Goal: Browse casually

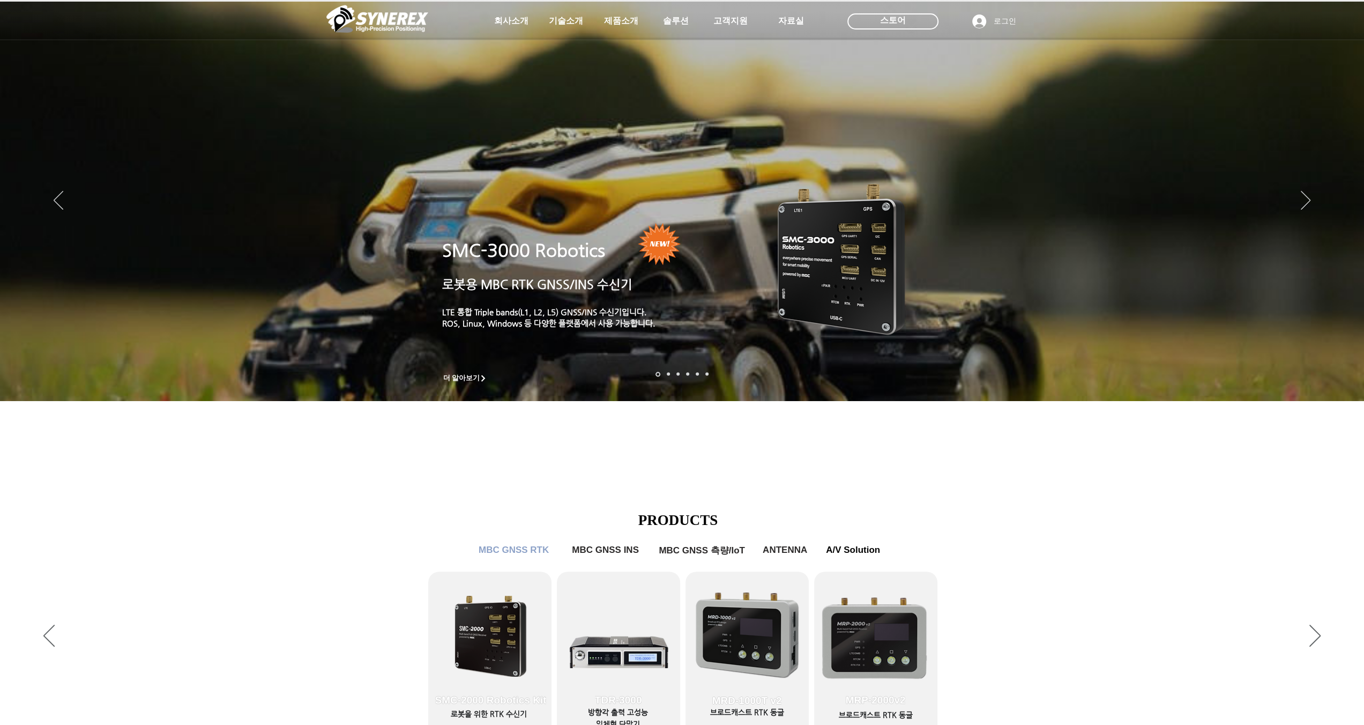
click at [1308, 198] on div "LimX Dinamics" at bounding box center [682, 362] width 1364 height 725
click at [1307, 204] on div "LimX Dinamics" at bounding box center [682, 362] width 1364 height 725
click at [1341, 414] on div "LimX Dinamics" at bounding box center [682, 362] width 1364 height 725
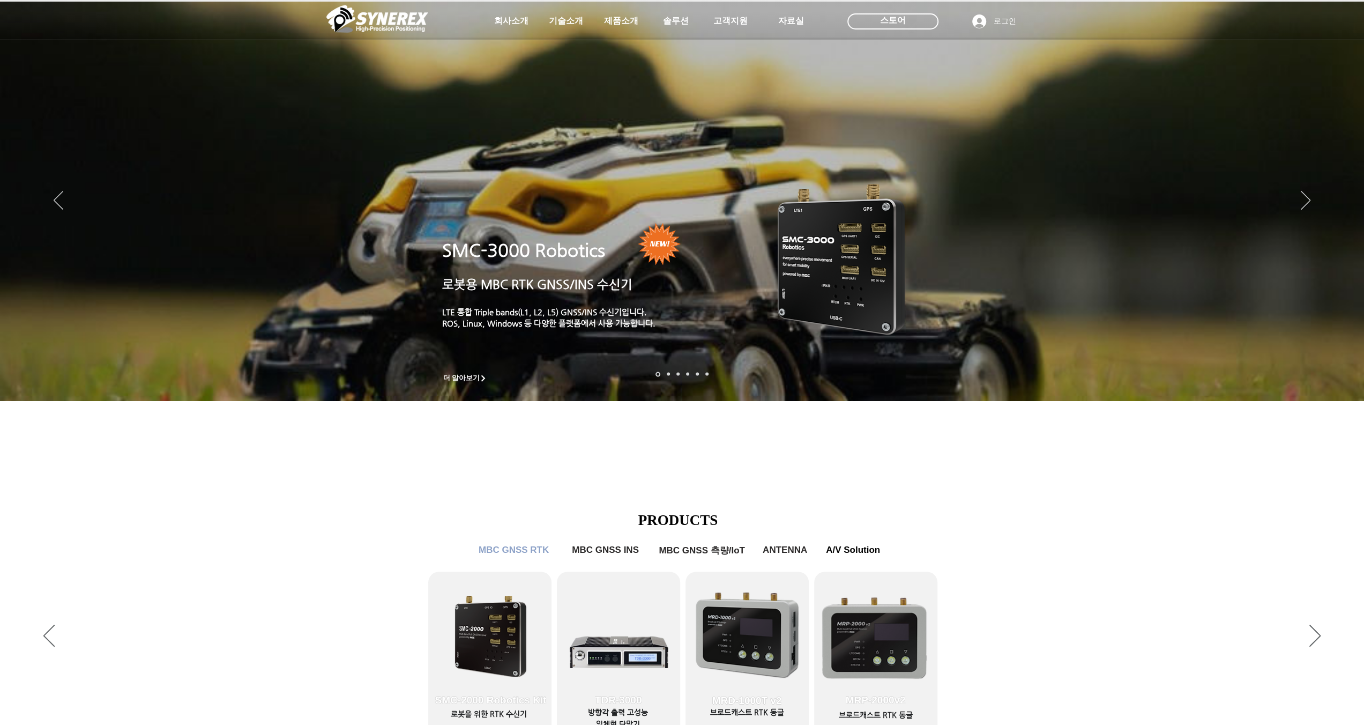
click at [1340, 414] on div "LimX Dinamics" at bounding box center [682, 362] width 1364 height 725
drag, startPoint x: 402, startPoint y: 112, endPoint x: 342, endPoint y: 75, distance: 70.8
click at [401, 112] on div "LimX Dinamics" at bounding box center [682, 362] width 1364 height 725
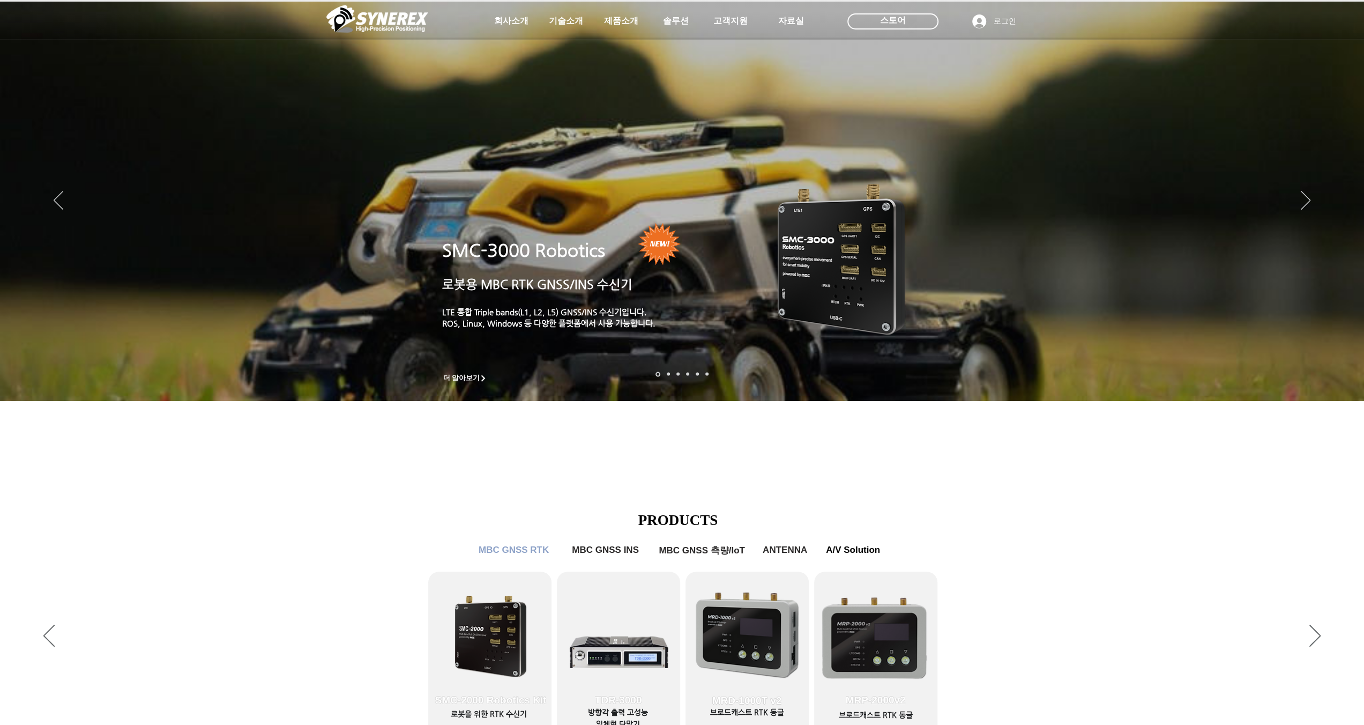
click at [1301, 200] on div "LimX Dinamics" at bounding box center [682, 362] width 1364 height 725
click at [732, 19] on div "LimX Dinamics" at bounding box center [682, 362] width 1364 height 725
click at [667, 26] on div "LimX Dinamics" at bounding box center [682, 362] width 1364 height 725
drag, startPoint x: 602, startPoint y: 25, endPoint x: 536, endPoint y: 24, distance: 65.4
click at [600, 25] on div "LimX Dinamics" at bounding box center [682, 362] width 1364 height 725
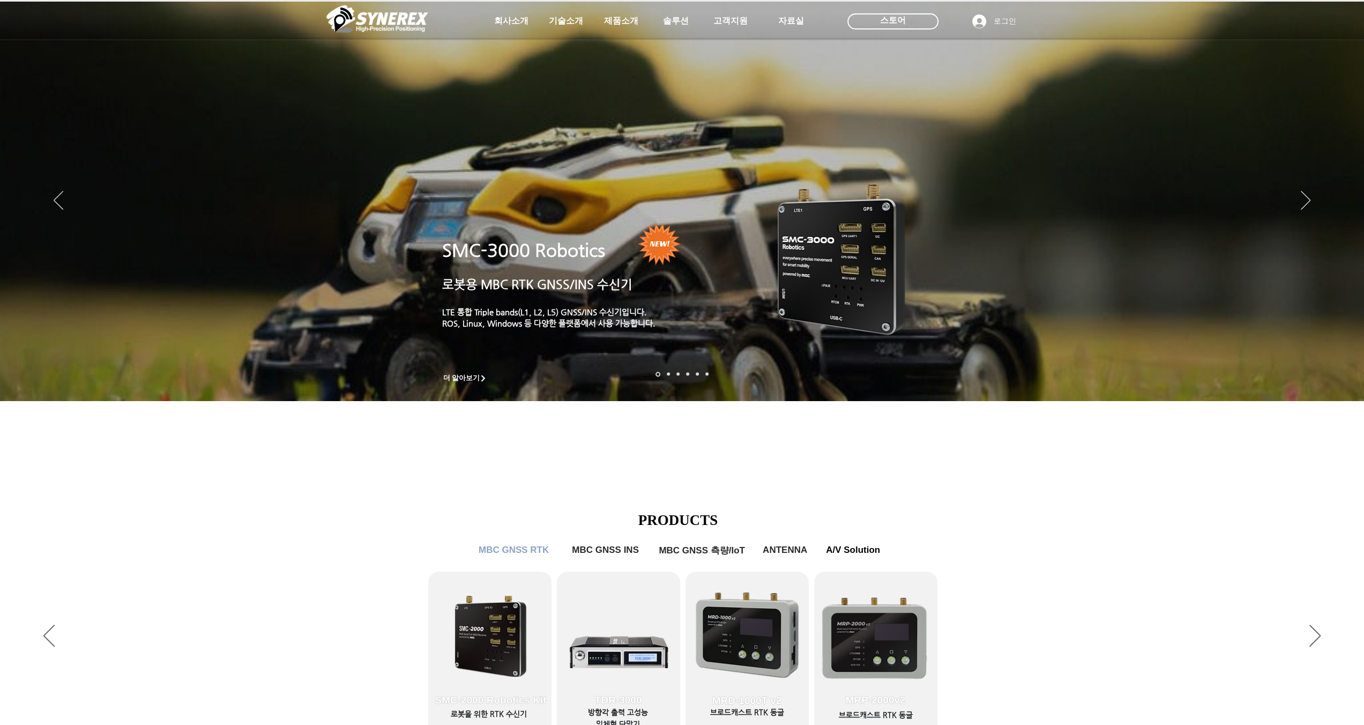
click at [536, 24] on div "LimX Dinamics" at bounding box center [682, 362] width 1364 height 725
click at [1342, 414] on div "LimX Dinamics" at bounding box center [682, 362] width 1364 height 725
click at [630, 551] on div "LimX Dinamics" at bounding box center [682, 362] width 1364 height 725
click at [708, 552] on div "LimX Dinamics" at bounding box center [682, 362] width 1364 height 725
click at [789, 548] on div "LimX Dinamics" at bounding box center [682, 362] width 1364 height 725
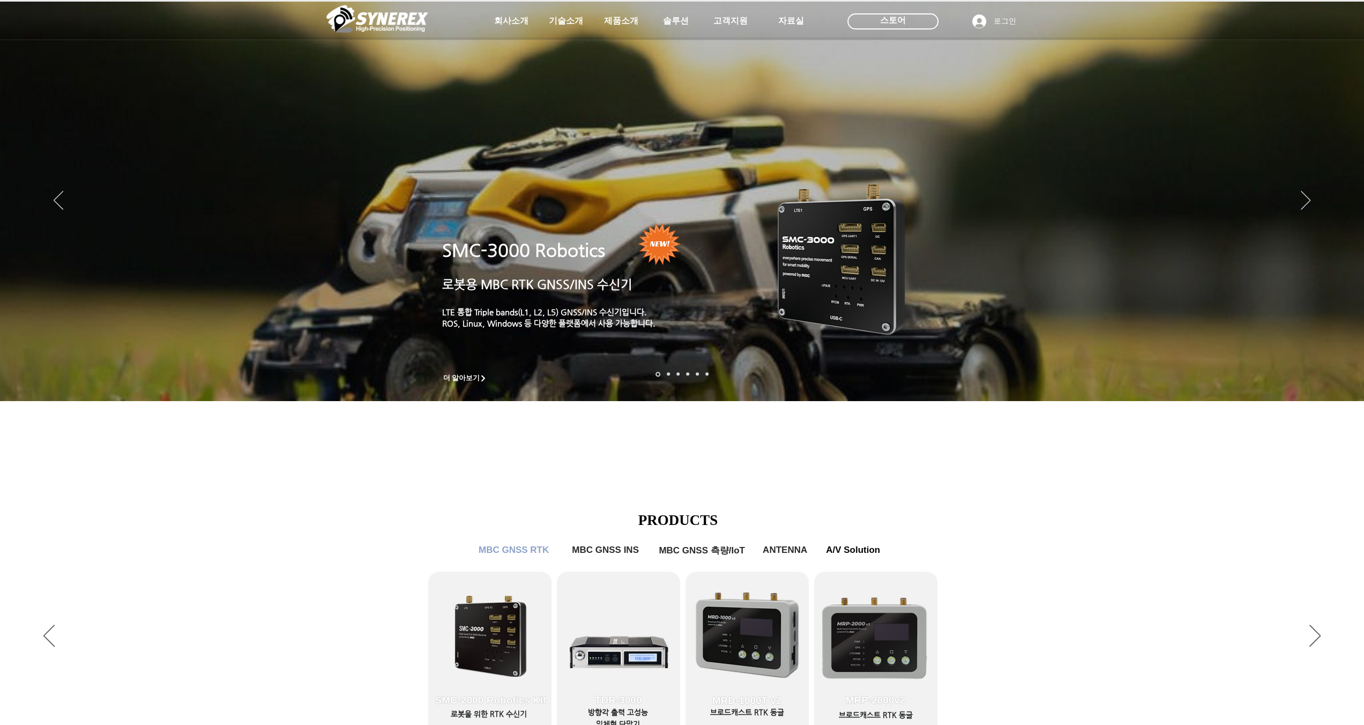
click at [899, 553] on div "LimX Dinamics" at bounding box center [682, 362] width 1364 height 725
click at [865, 553] on div "LimX Dinamics" at bounding box center [682, 362] width 1364 height 725
click at [222, 345] on div "LimX Dinamics" at bounding box center [682, 362] width 1364 height 725
drag, startPoint x: 540, startPoint y: 363, endPoint x: 525, endPoint y: 366, distance: 15.4
click at [535, 364] on div "LimX Dinamics" at bounding box center [682, 362] width 1364 height 725
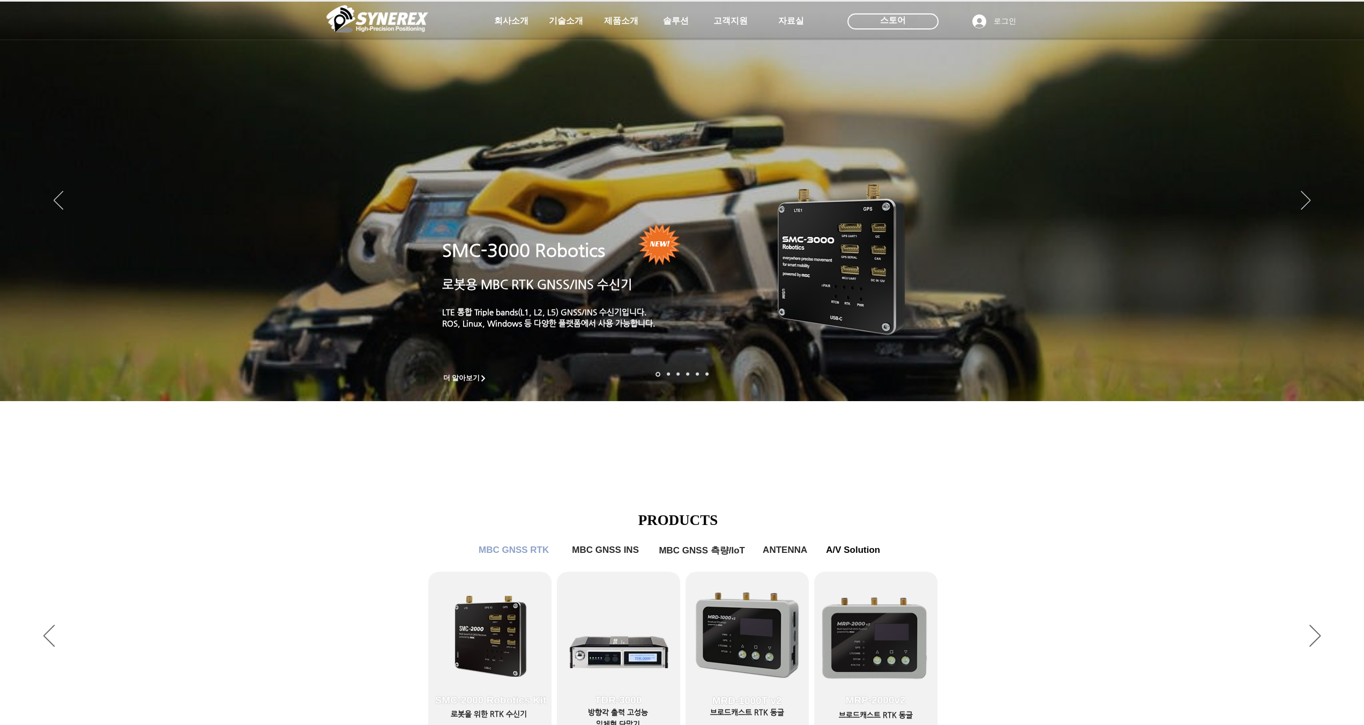
click at [456, 380] on div "LimX Dinamics" at bounding box center [682, 362] width 1364 height 725
drag, startPoint x: 484, startPoint y: 379, endPoint x: 497, endPoint y: 379, distance: 12.9
click at [485, 379] on div "LimX Dinamics" at bounding box center [682, 362] width 1364 height 725
click at [673, 379] on div "LimX Dinamics" at bounding box center [682, 362] width 1364 height 725
